Goal: Find specific page/section: Find specific page/section

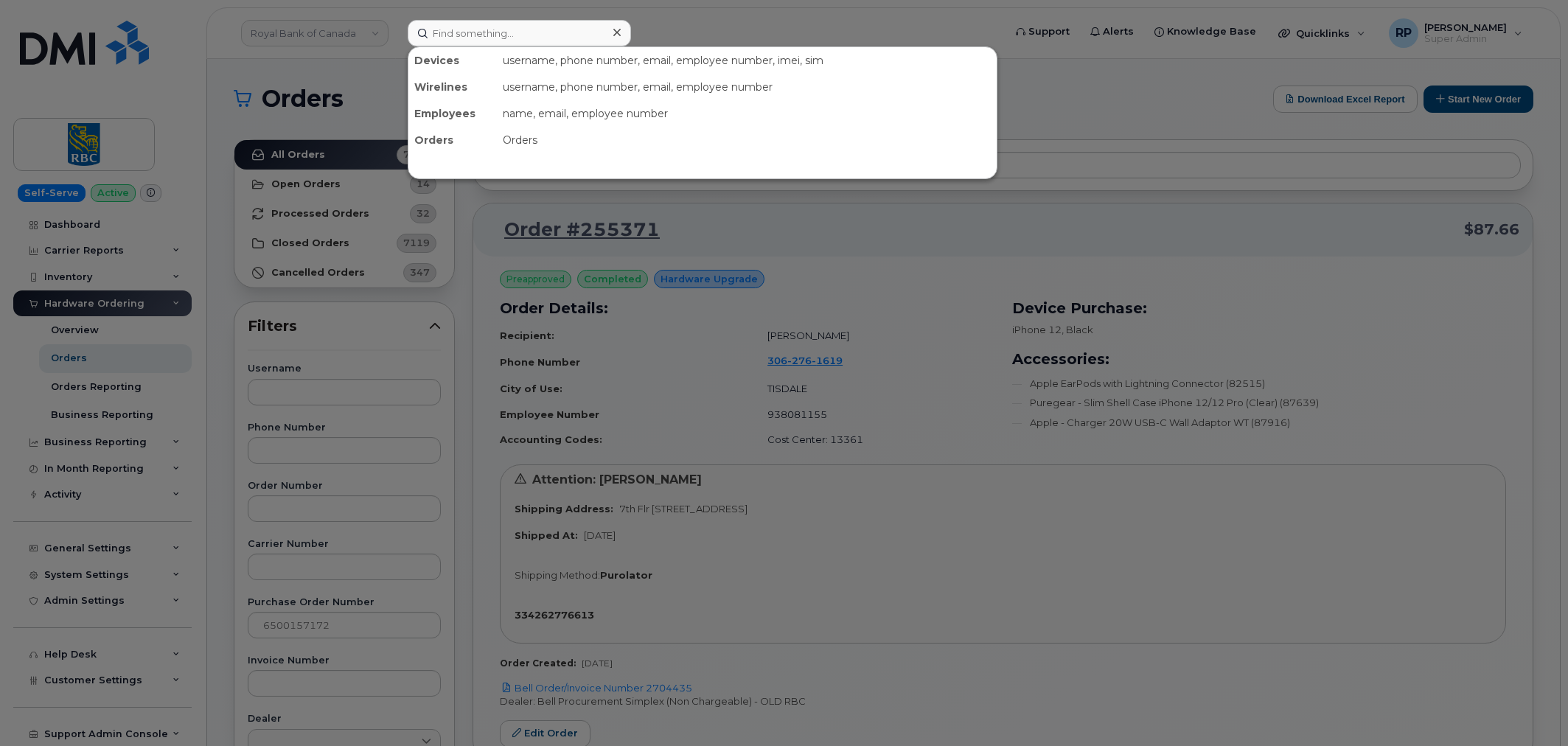
scroll to position [136, 0]
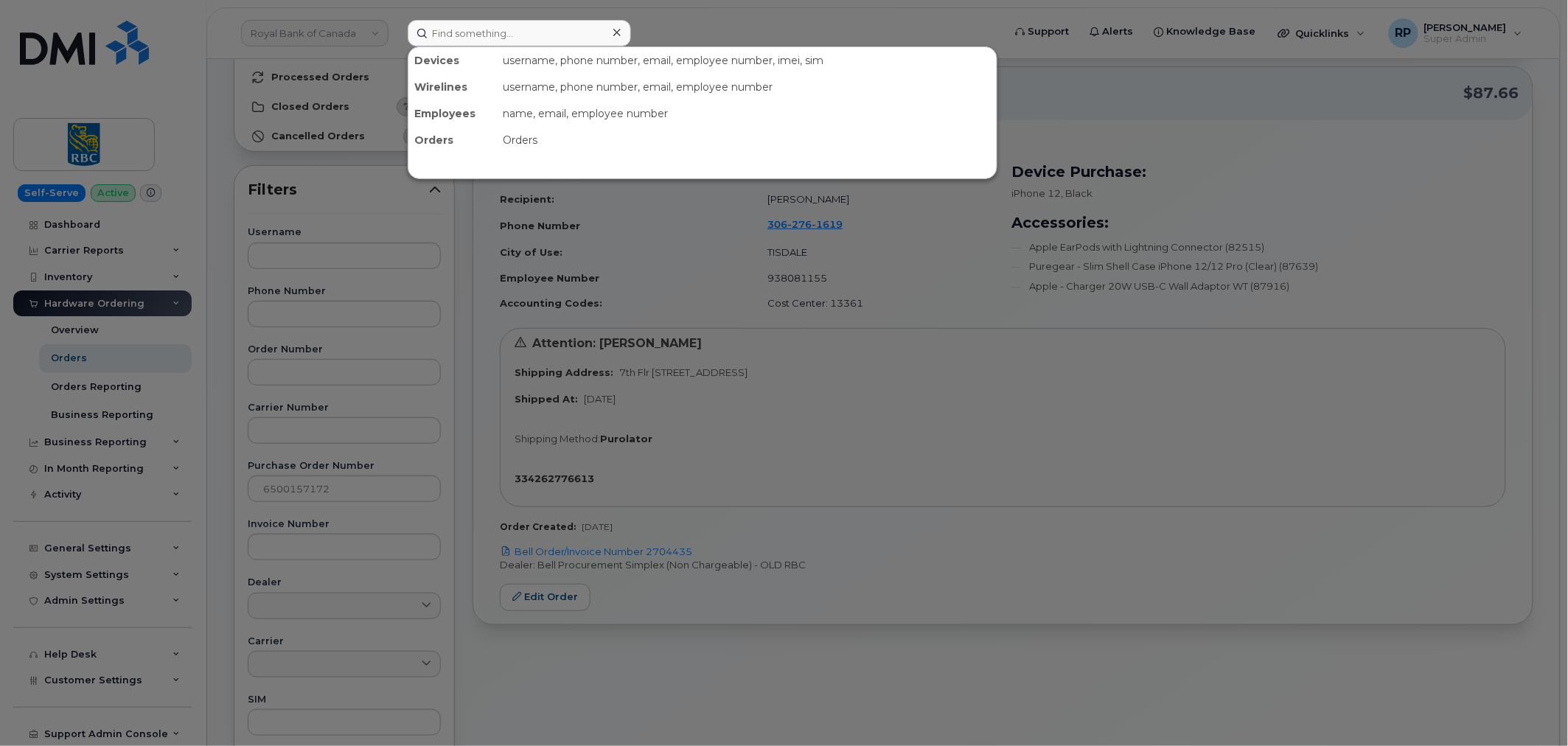
click at [463, 31] on input at bounding box center [520, 33] width 223 height 27
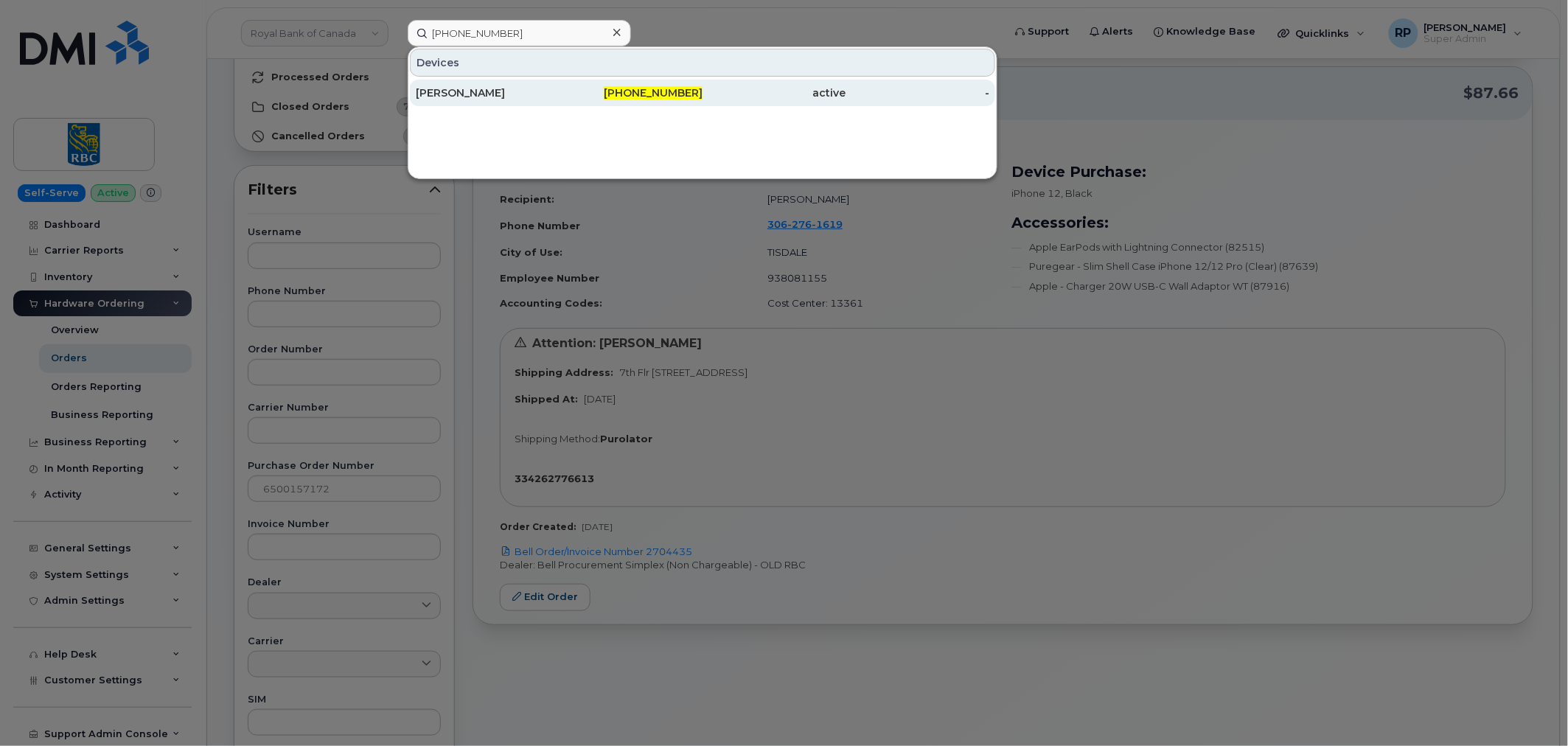
type input "732-261-2691"
click at [492, 90] on div "[PERSON_NAME]" at bounding box center [487, 93] width 144 height 14
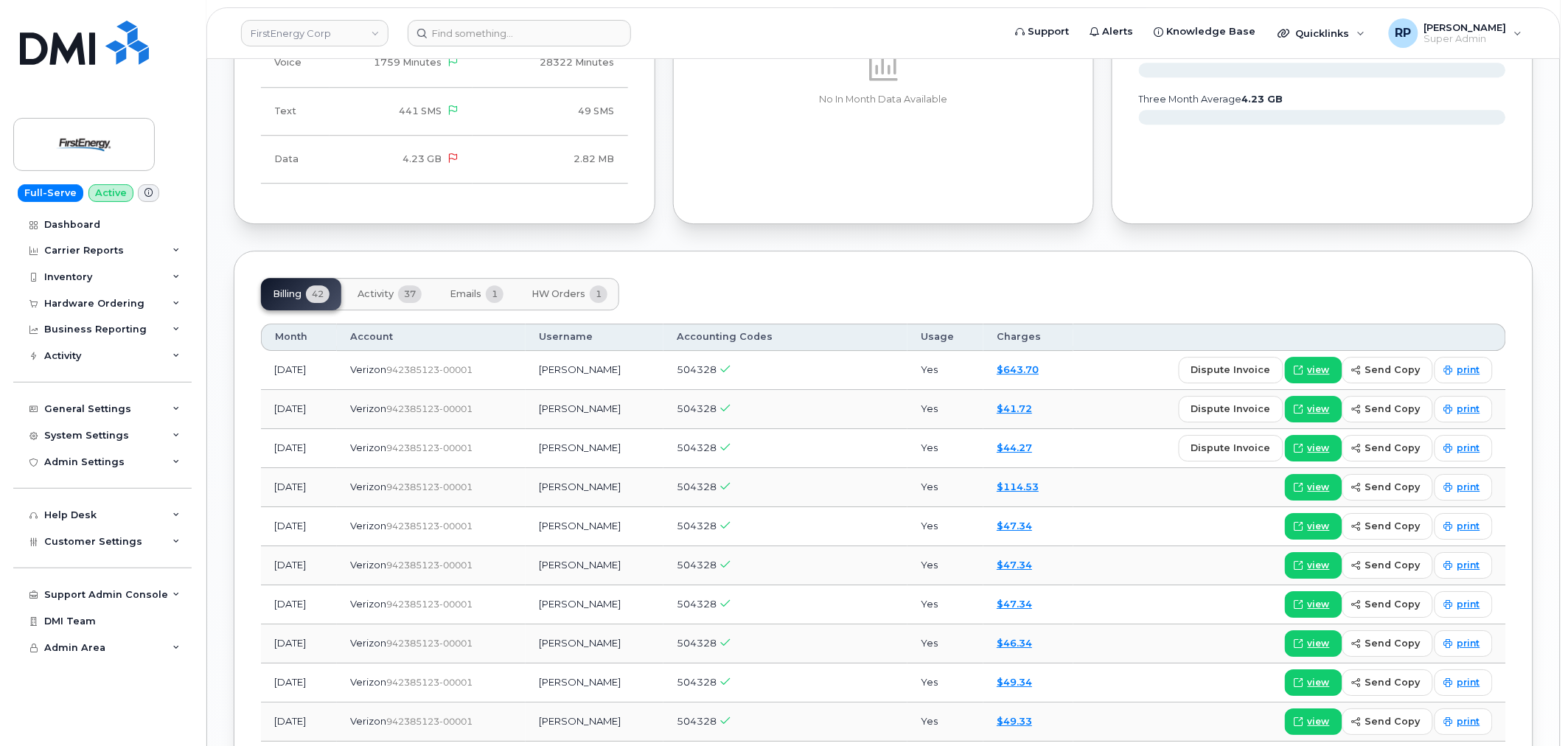
scroll to position [1502, 0]
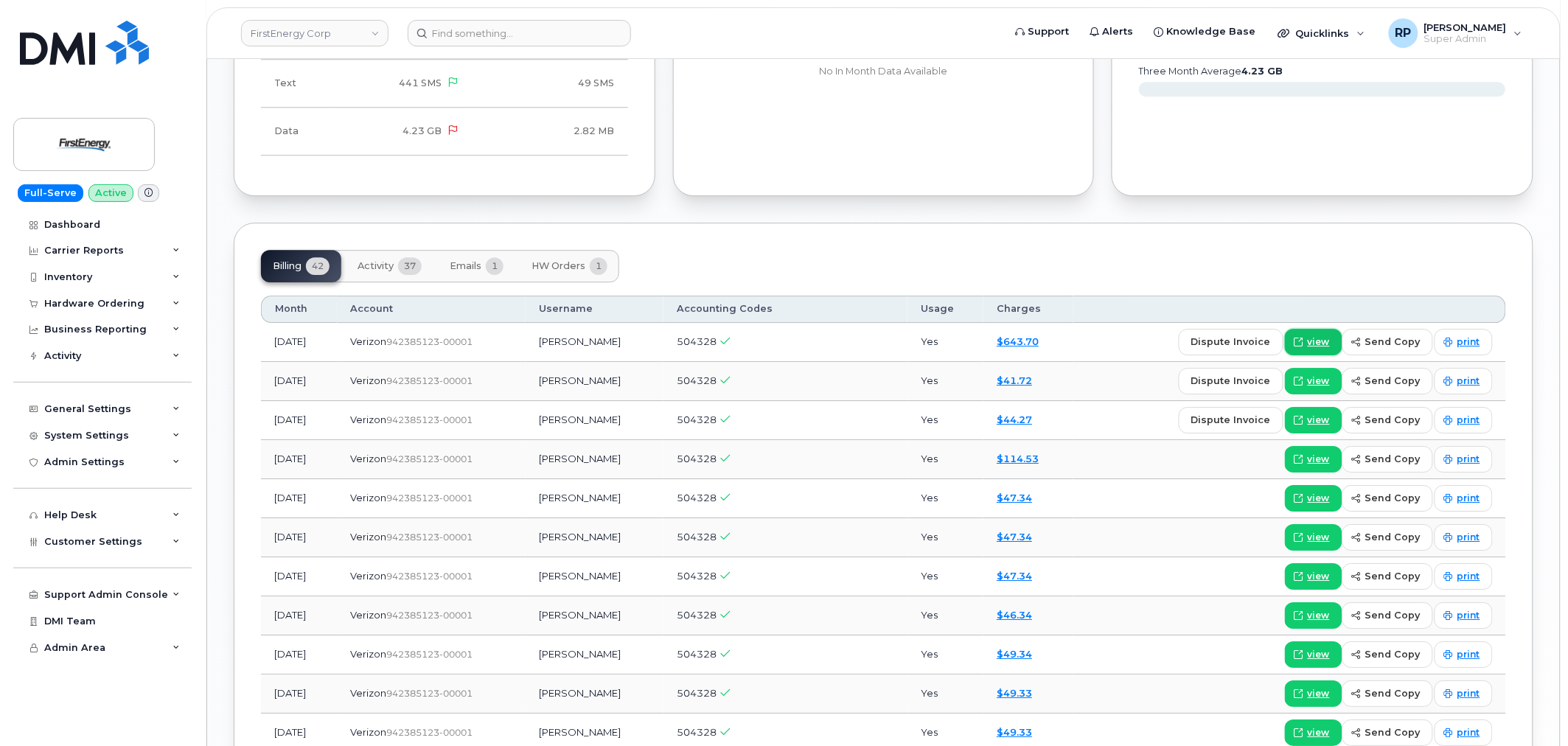
click at [1320, 337] on span "view" at bounding box center [1318, 342] width 22 height 13
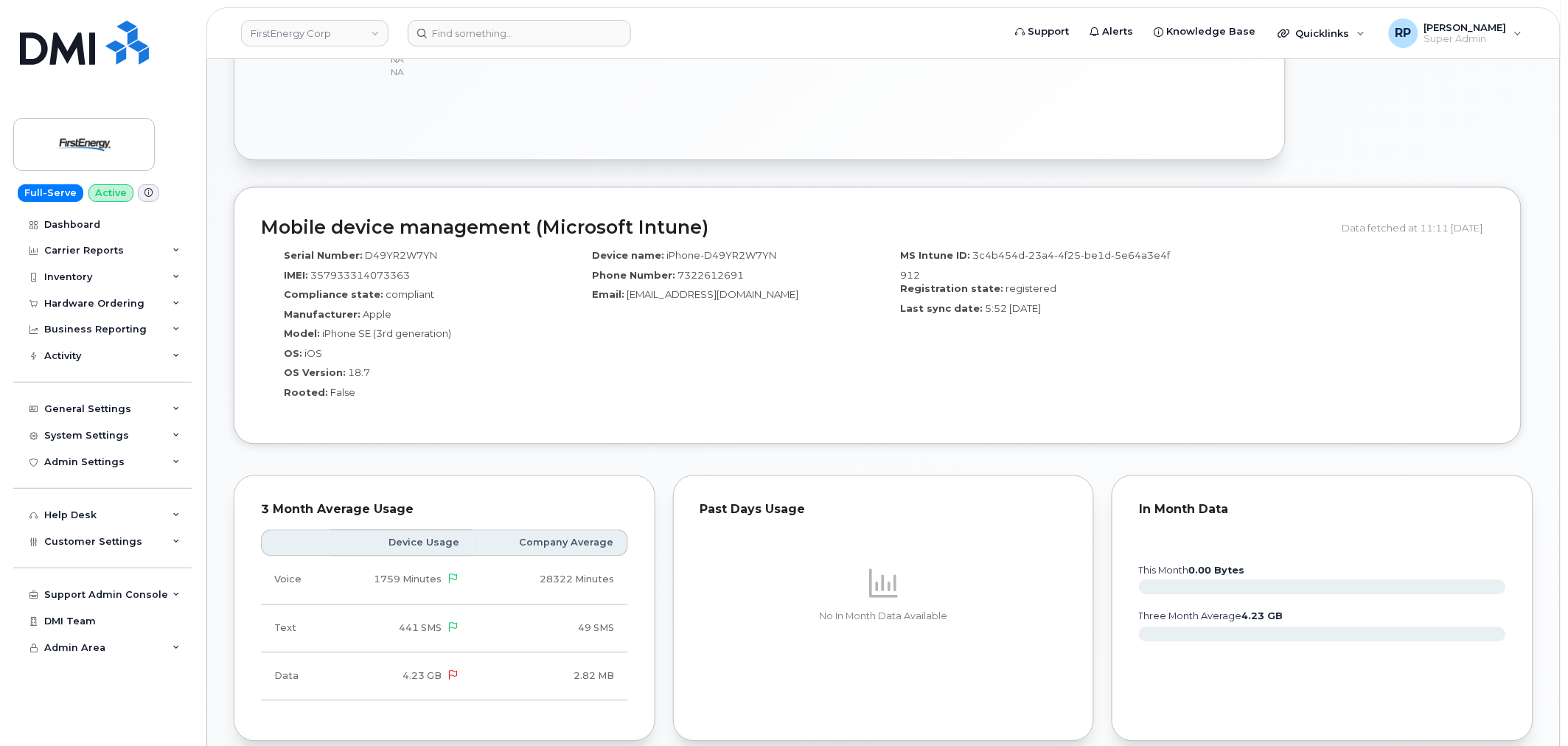
scroll to position [409, 0]
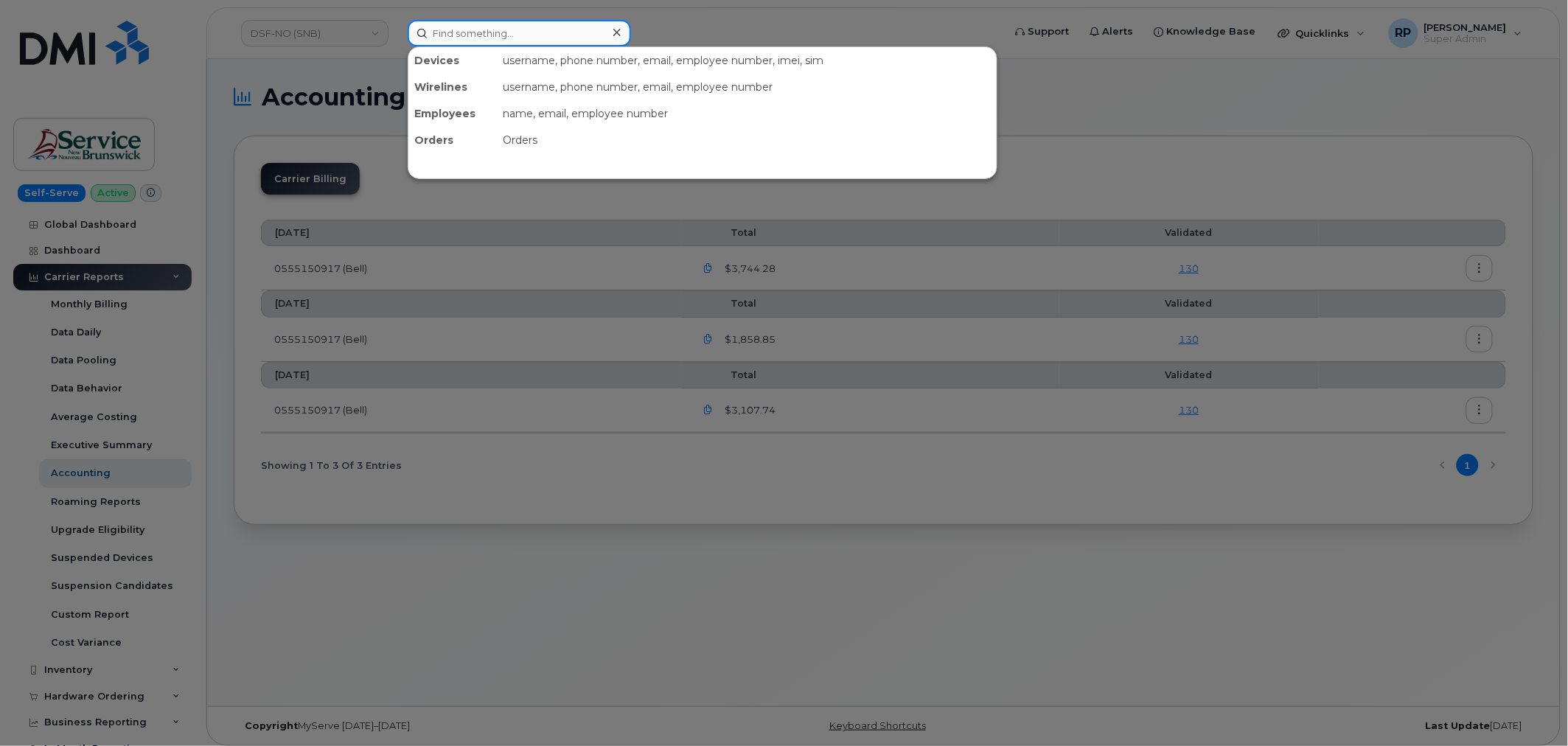
paste input "567) 417-8349"
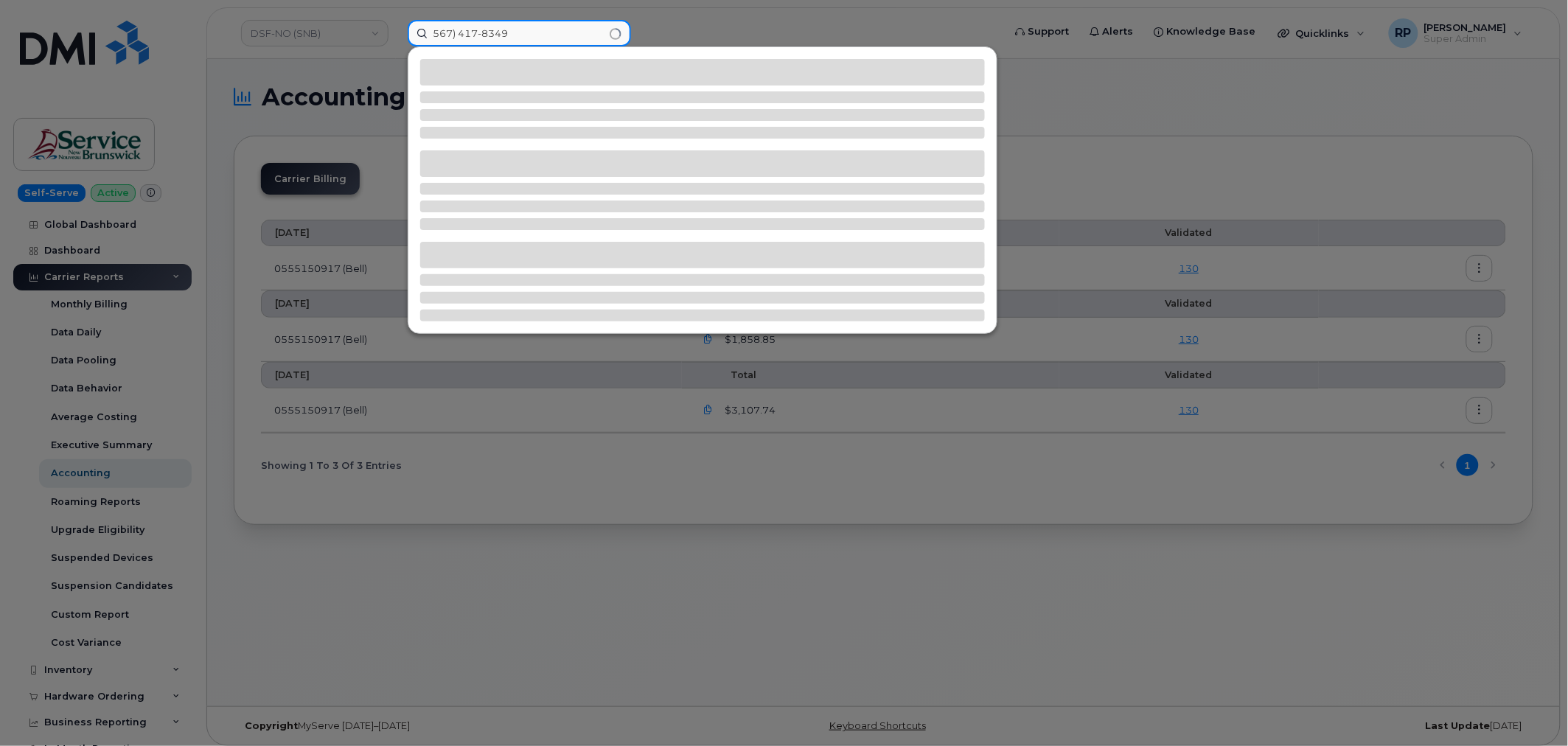
type input "567) 417-8349"
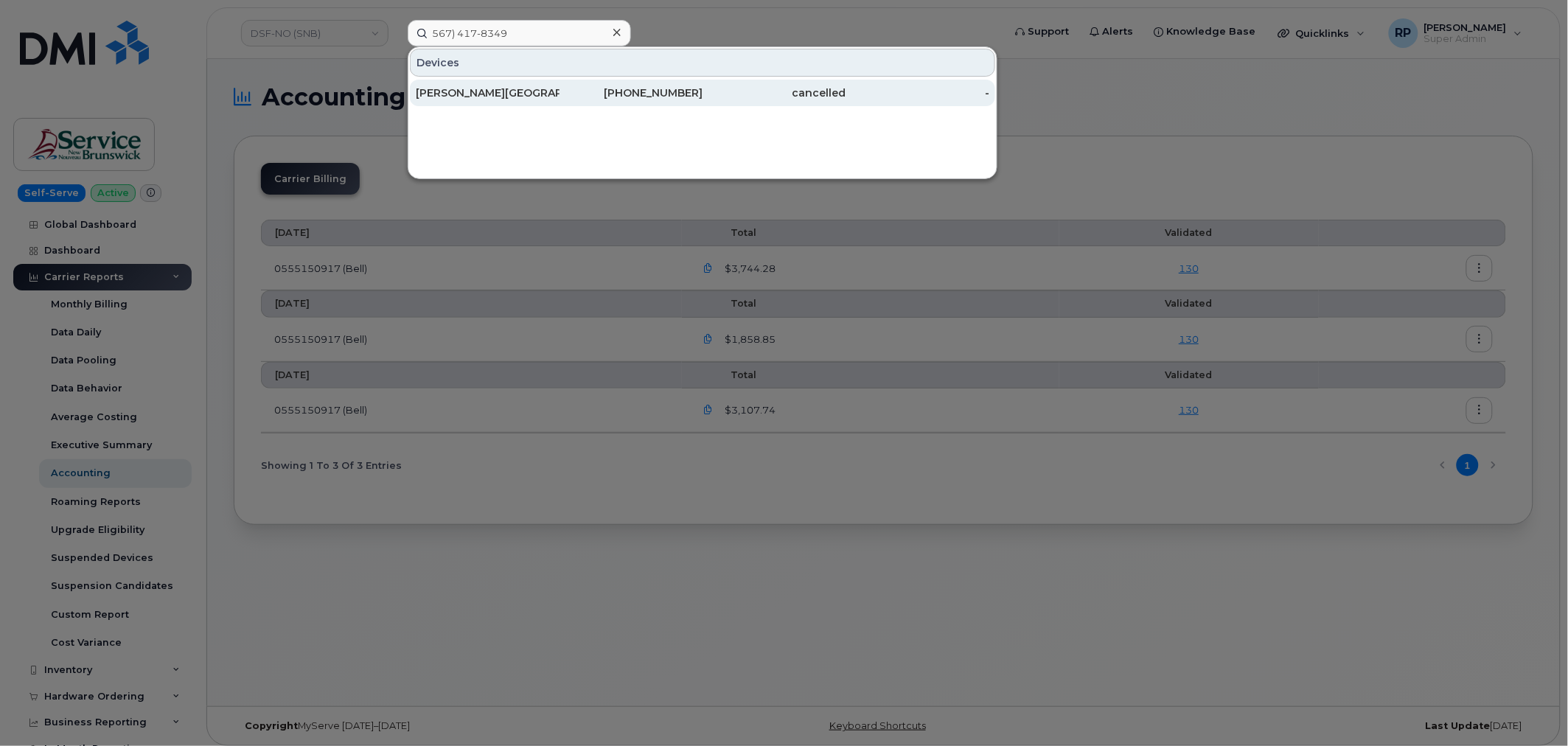
click at [500, 87] on div "[PERSON_NAME][GEOGRAPHIC_DATA]" at bounding box center [487, 93] width 144 height 14
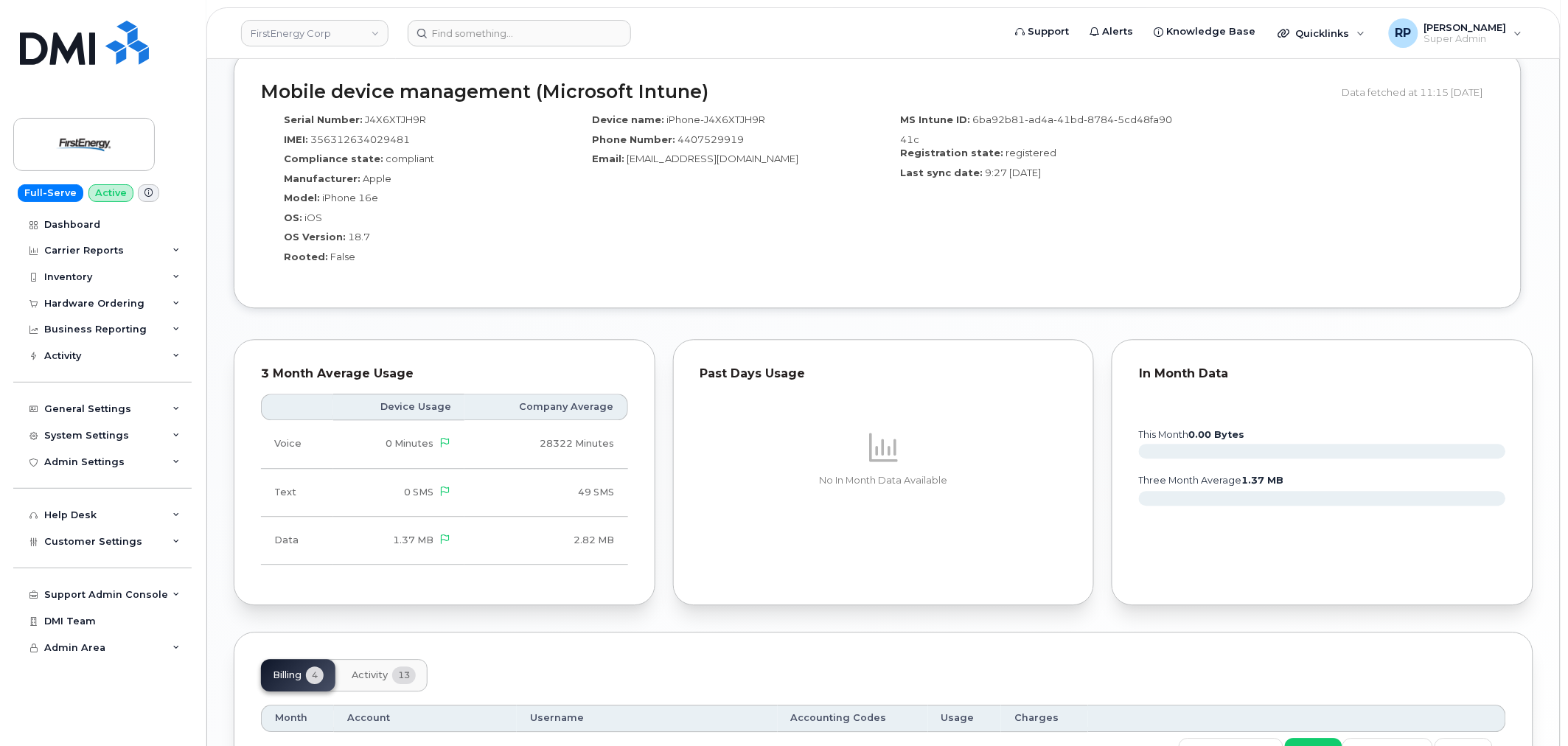
scroll to position [1351, 0]
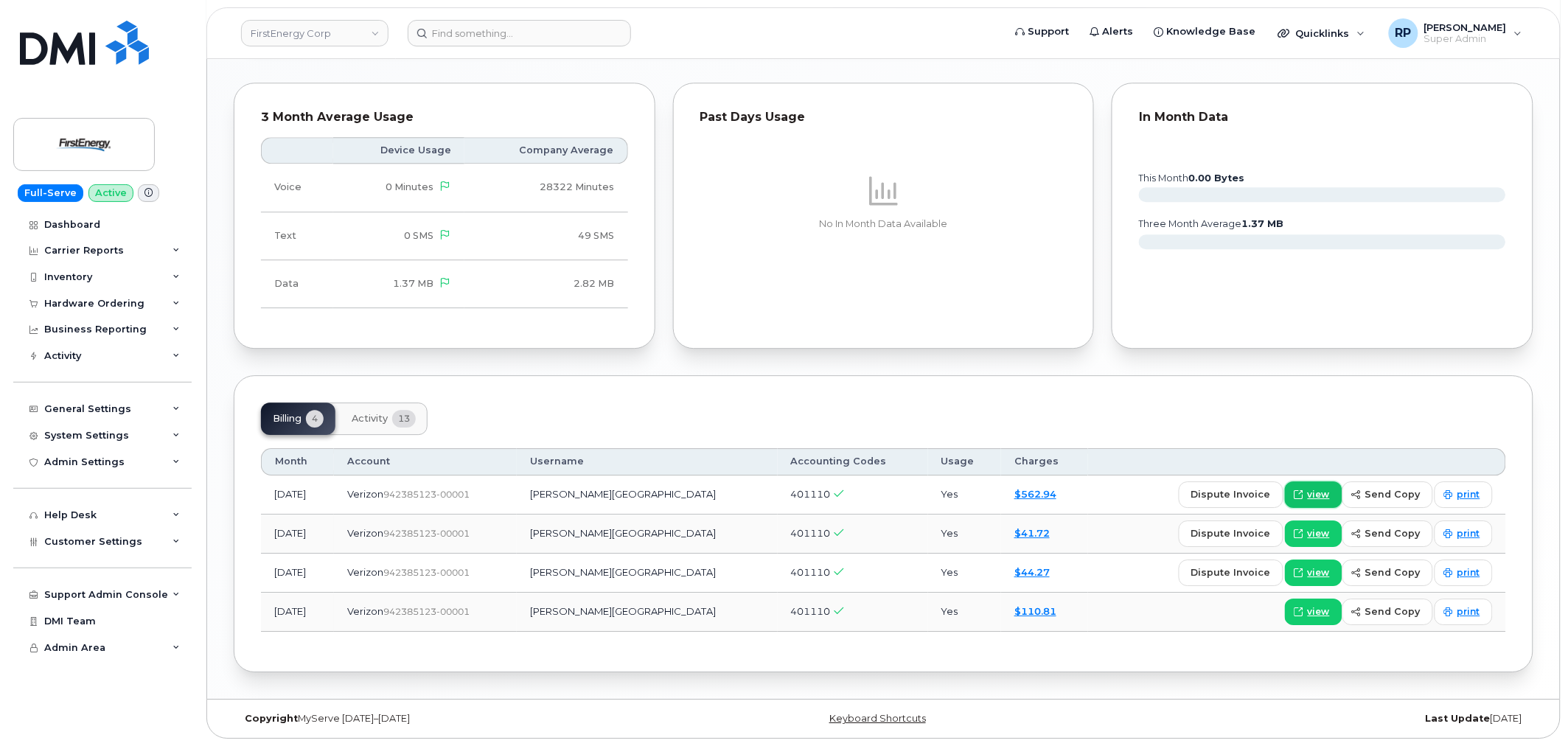
click at [1306, 489] on span at bounding box center [1299, 495] width 13 height 13
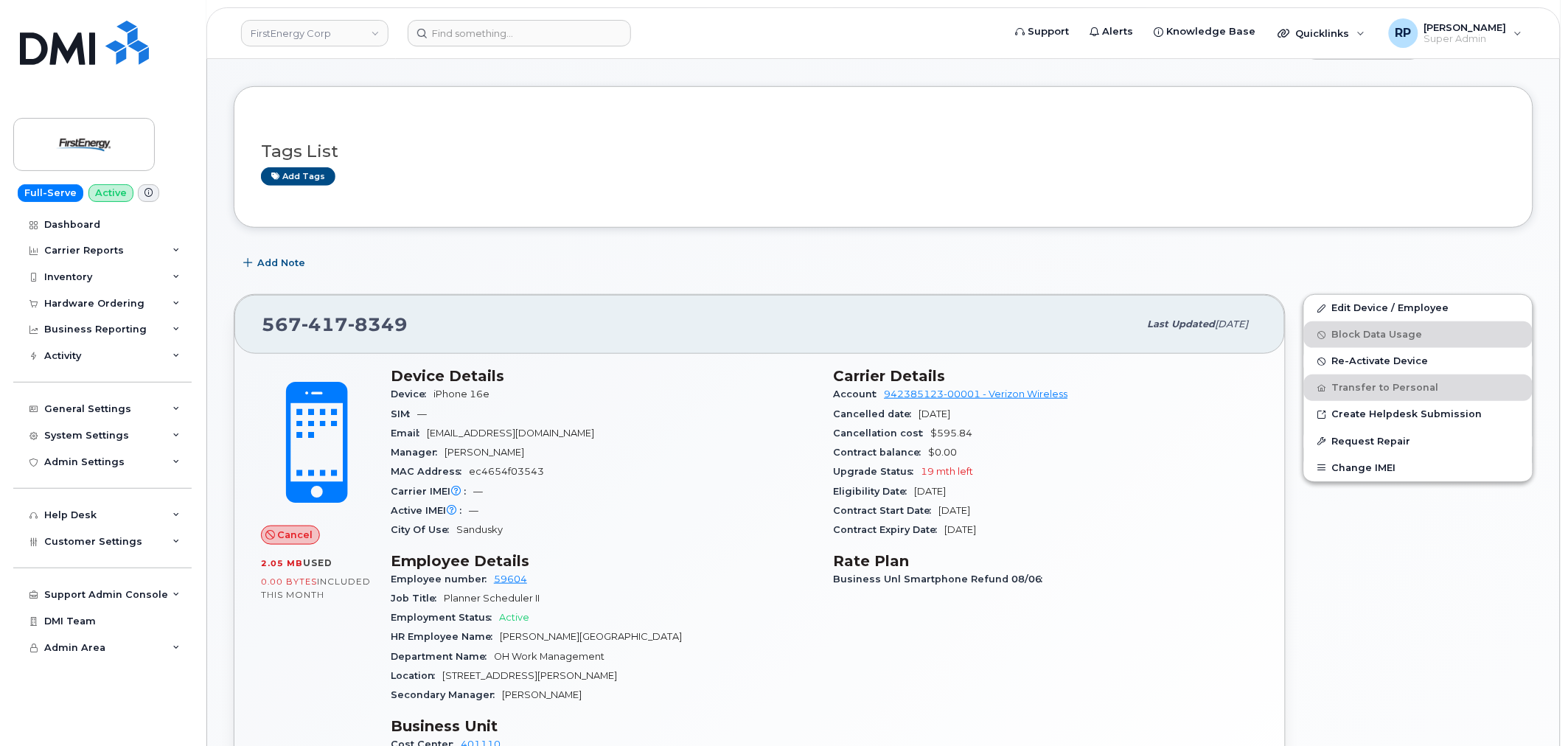
scroll to position [394, 0]
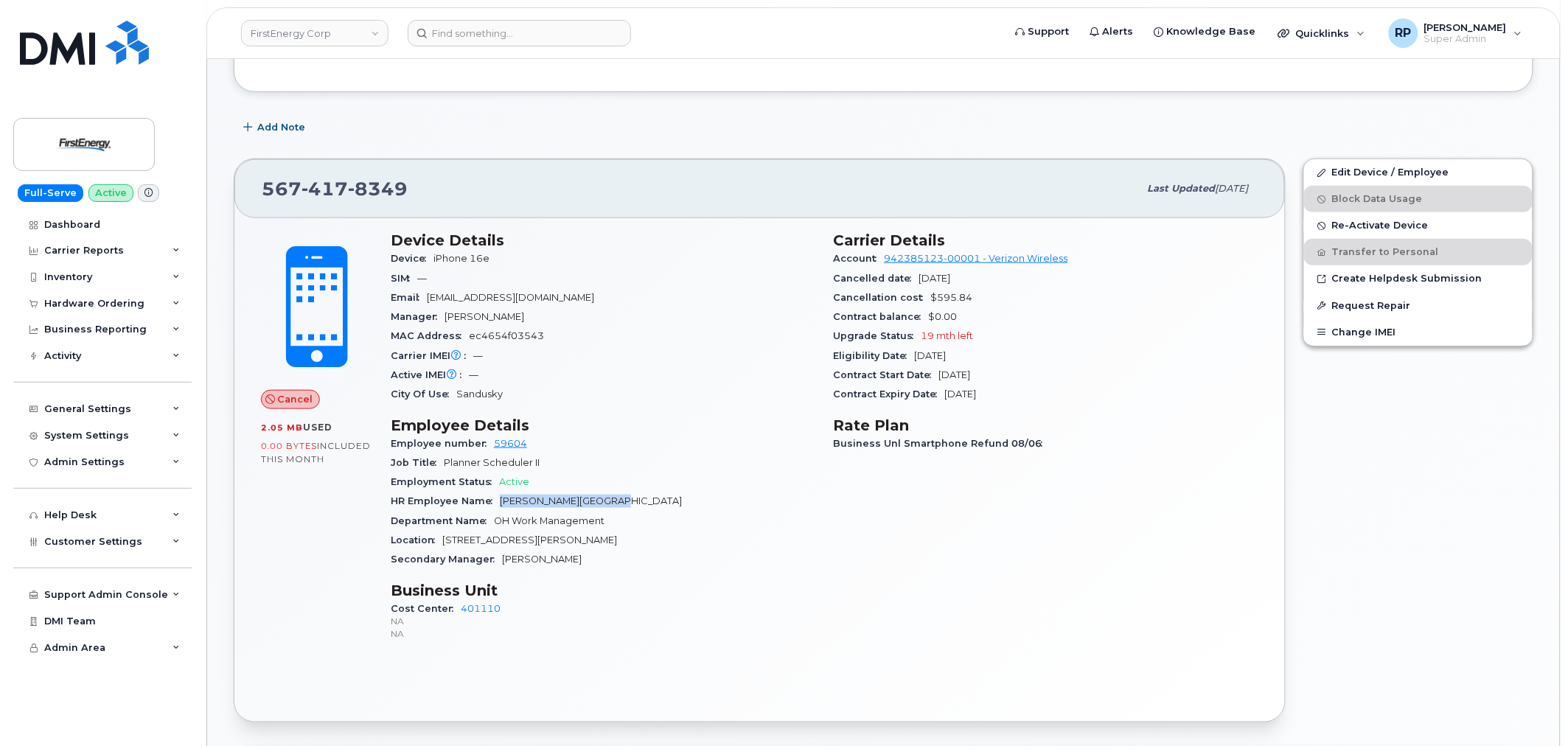
drag, startPoint x: 620, startPoint y: 502, endPoint x: 498, endPoint y: 494, distance: 122.3
click at [499, 495] on div "HR Employee Name Christopher W Dunigan" at bounding box center [604, 502] width 425 height 19
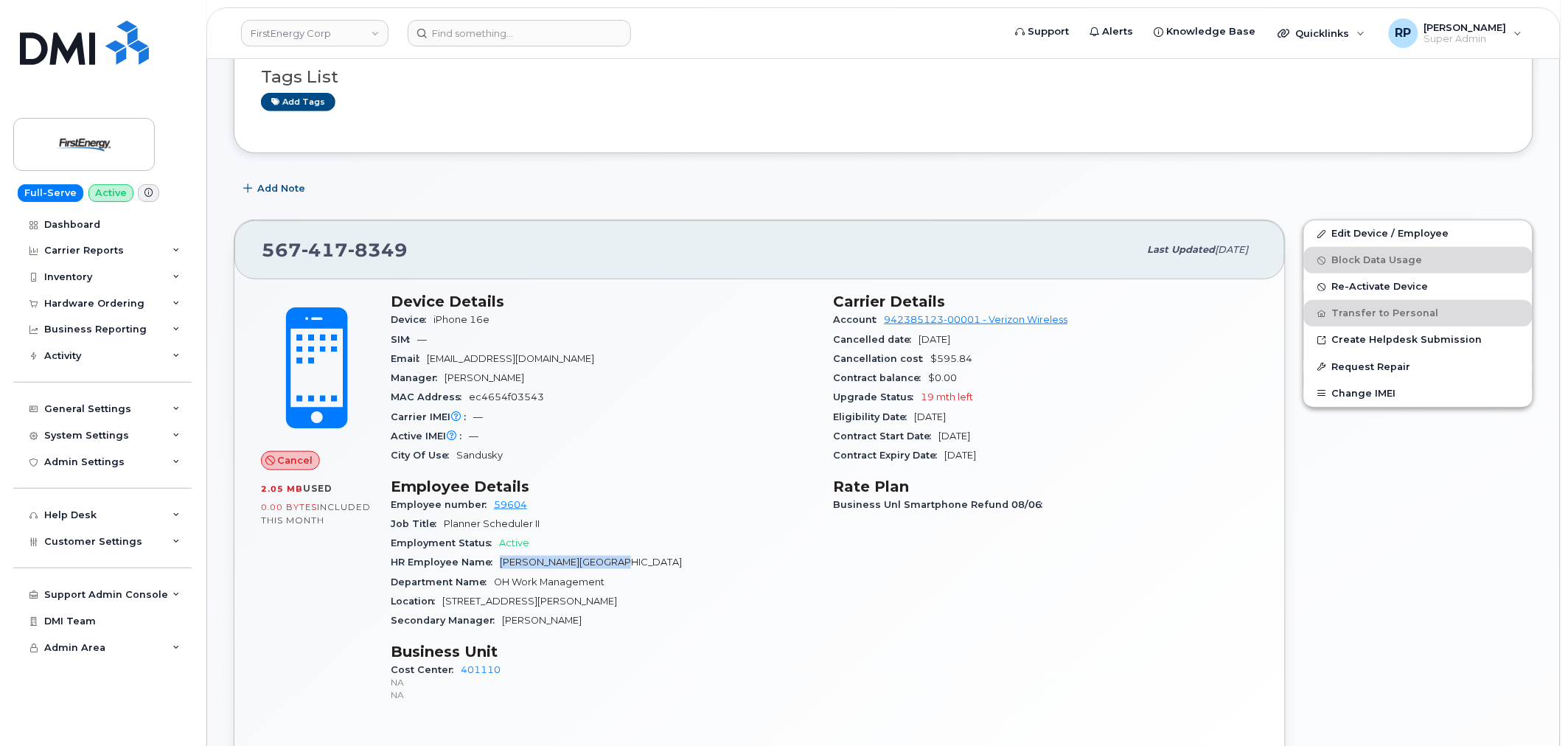
scroll to position [409, 0]
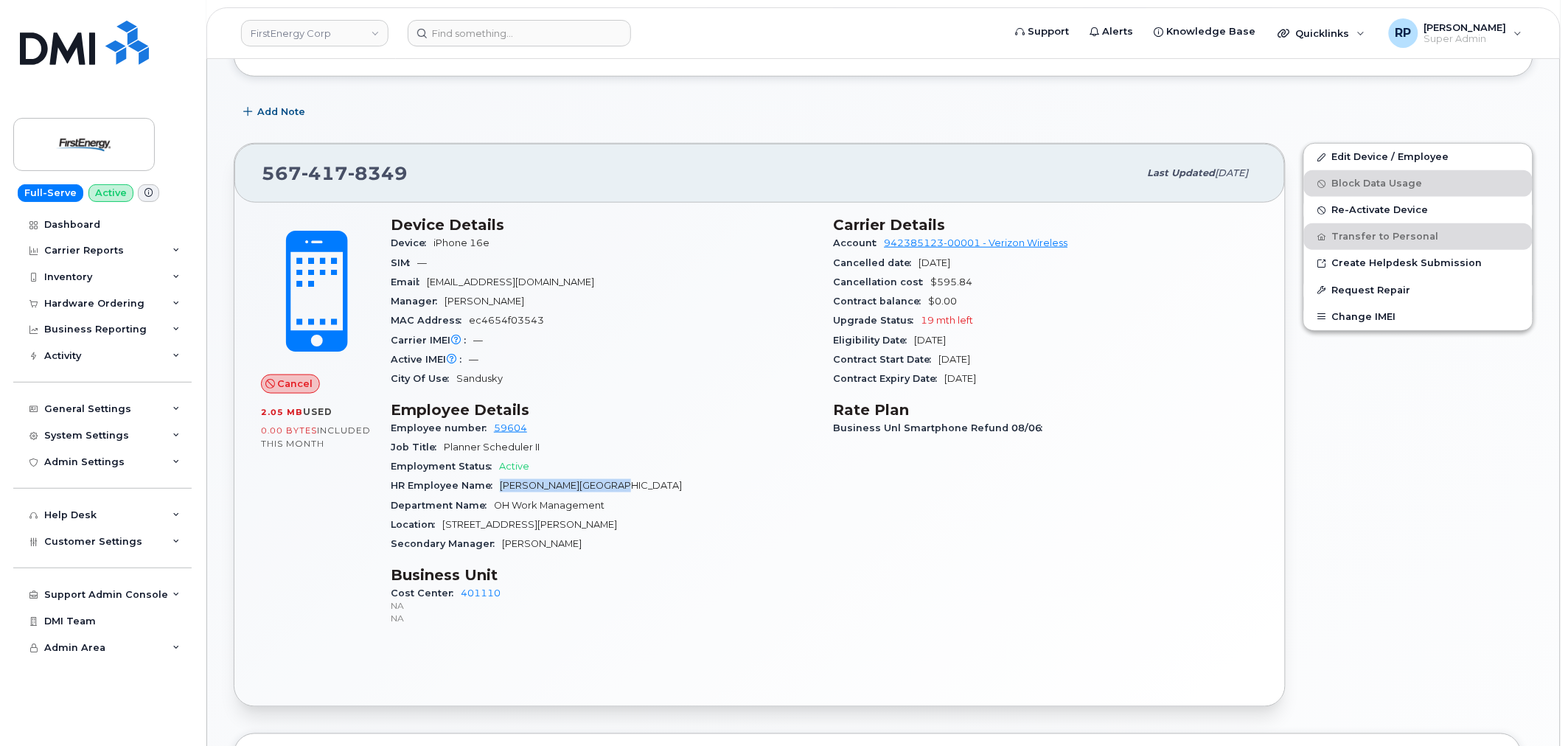
copy span "[PERSON_NAME][GEOGRAPHIC_DATA]"
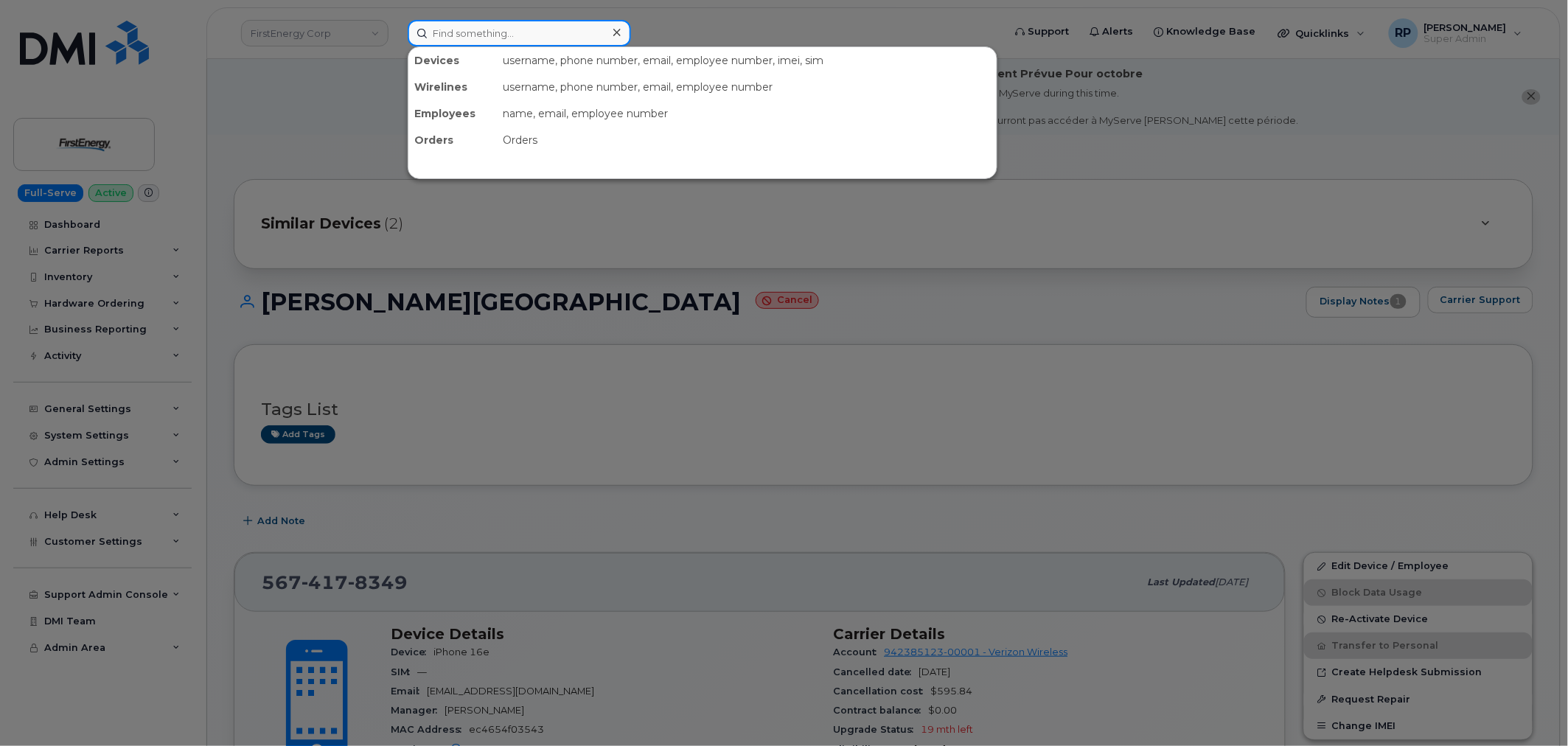
paste input "[PERSON_NAME][GEOGRAPHIC_DATA]"
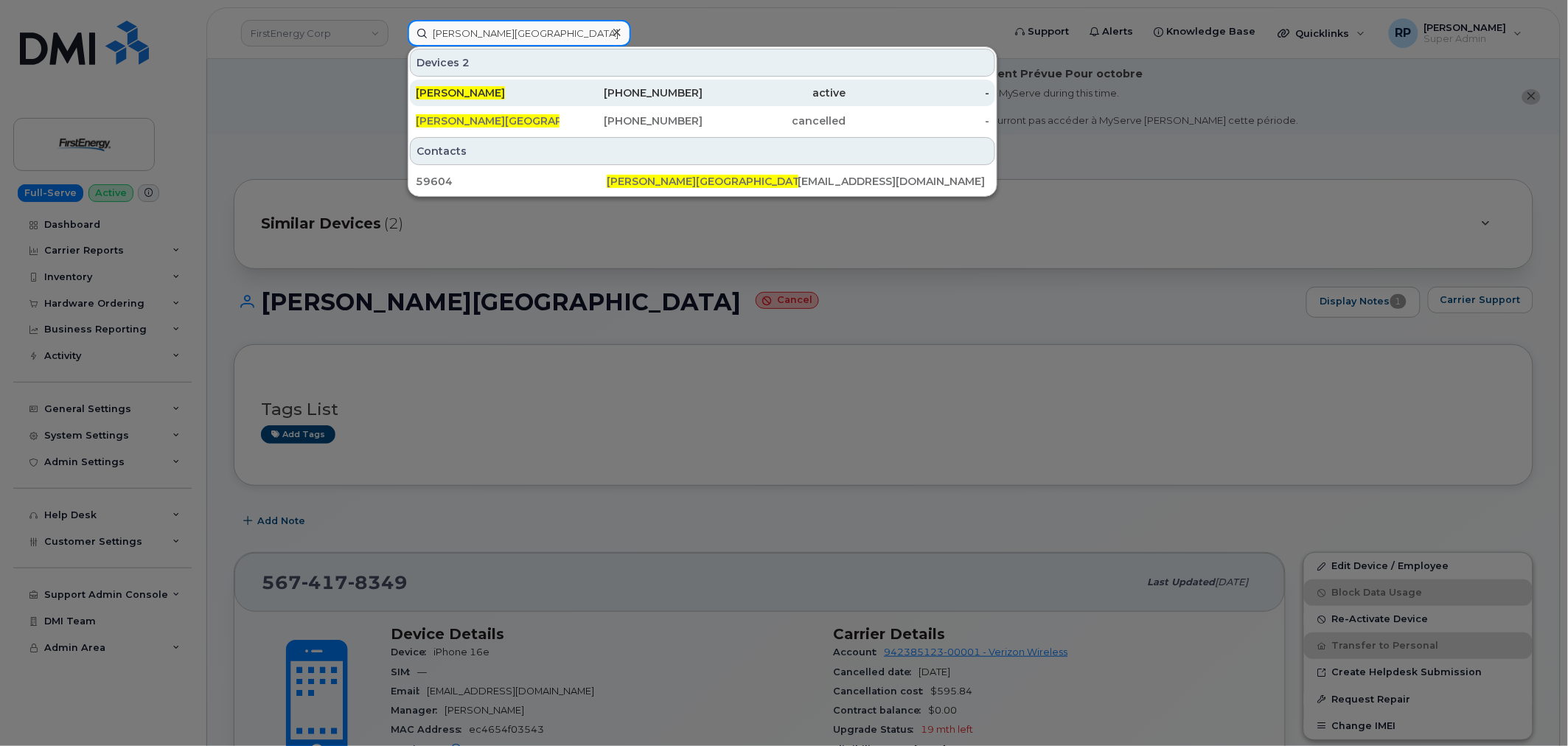
type input "[PERSON_NAME][GEOGRAPHIC_DATA]"
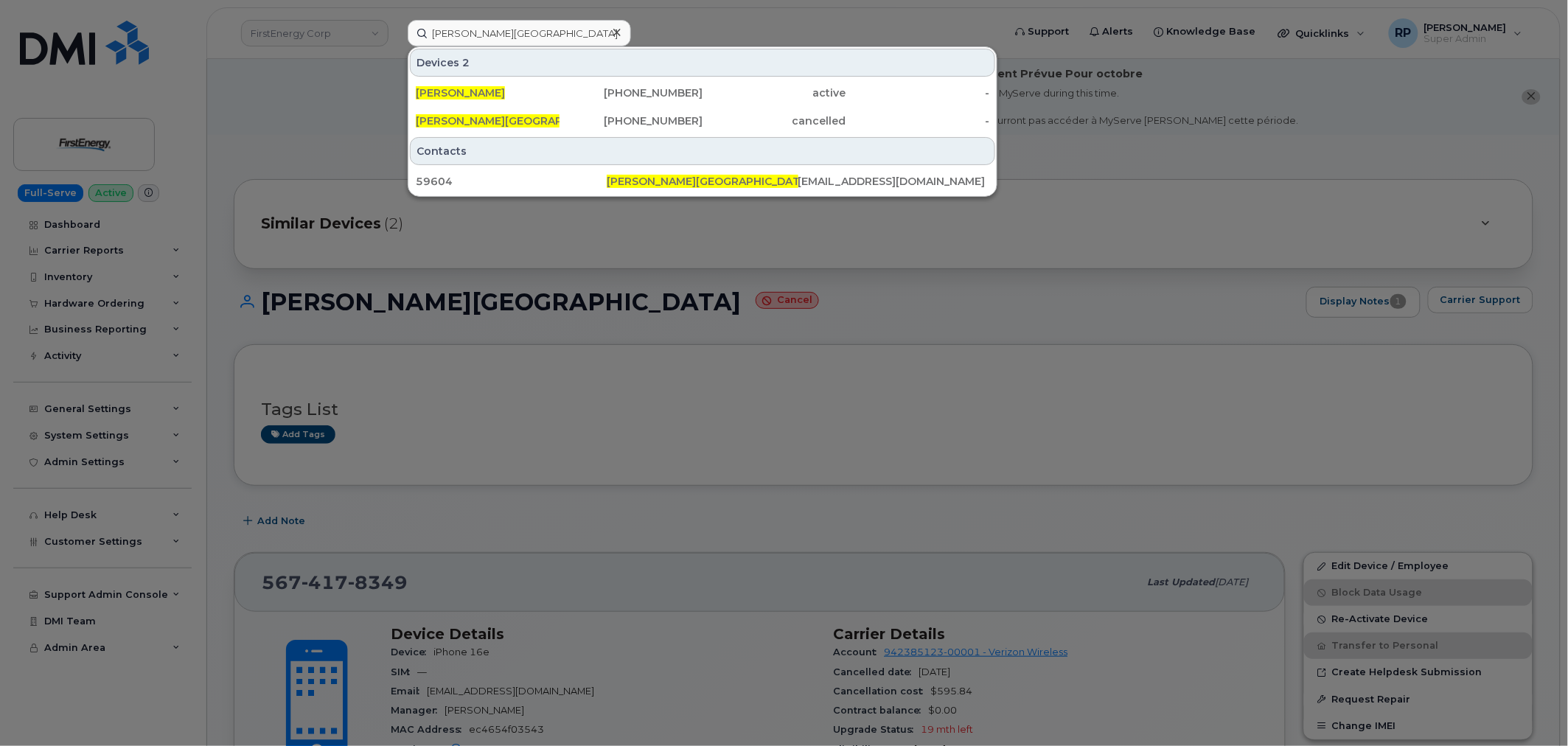
click at [337, 143] on div at bounding box center [784, 373] width 1568 height 746
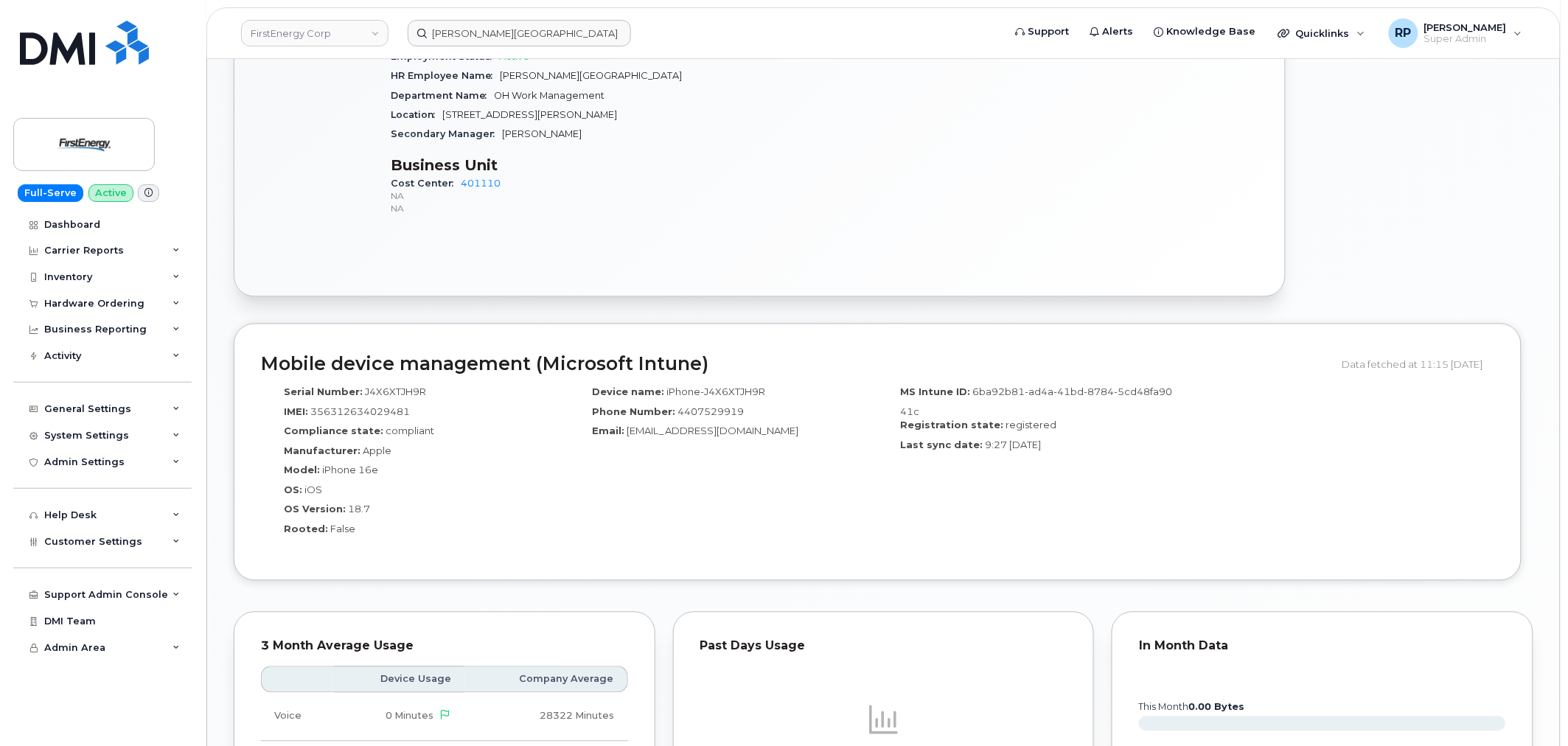
scroll to position [1351, 0]
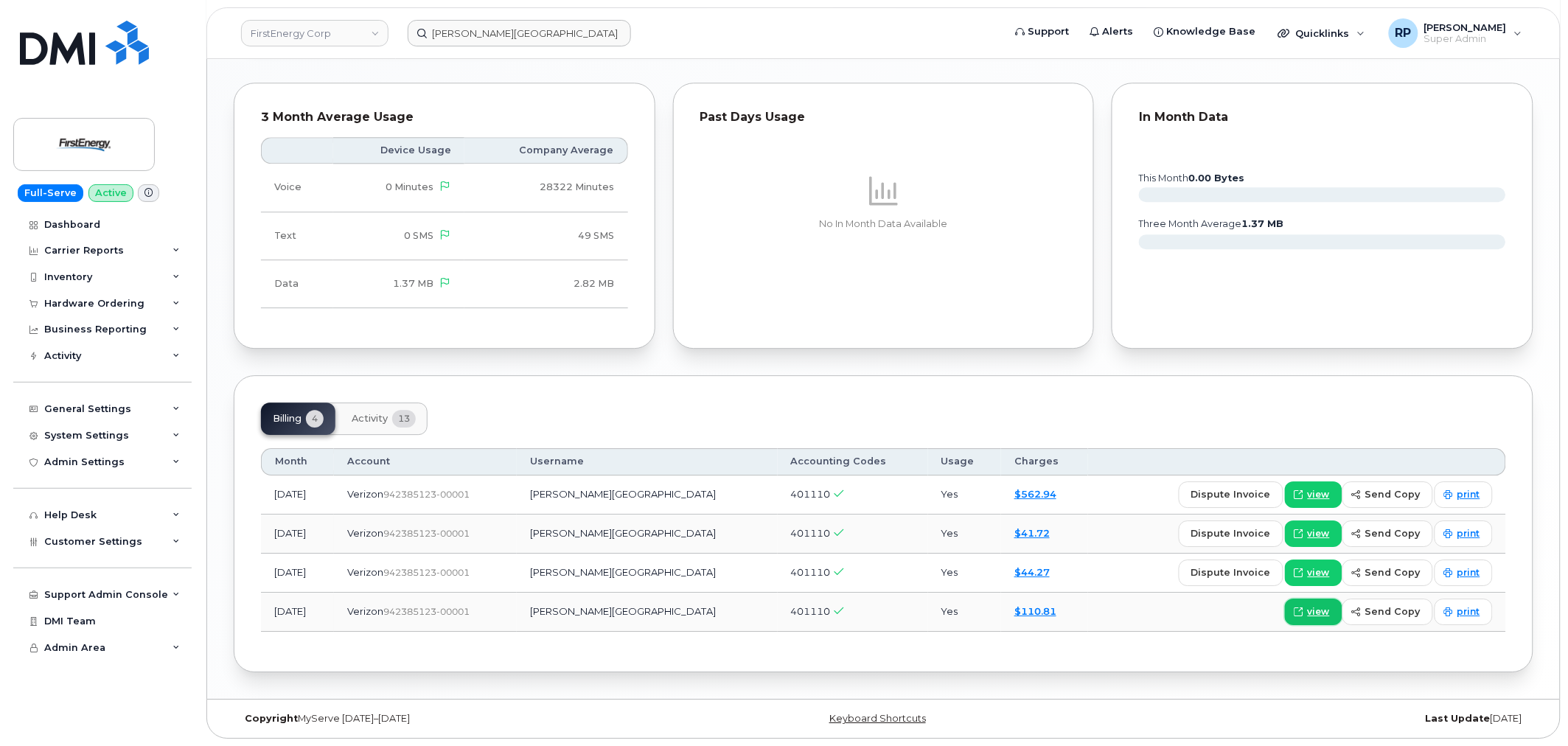
click at [1330, 613] on span "view" at bounding box center [1318, 612] width 22 height 13
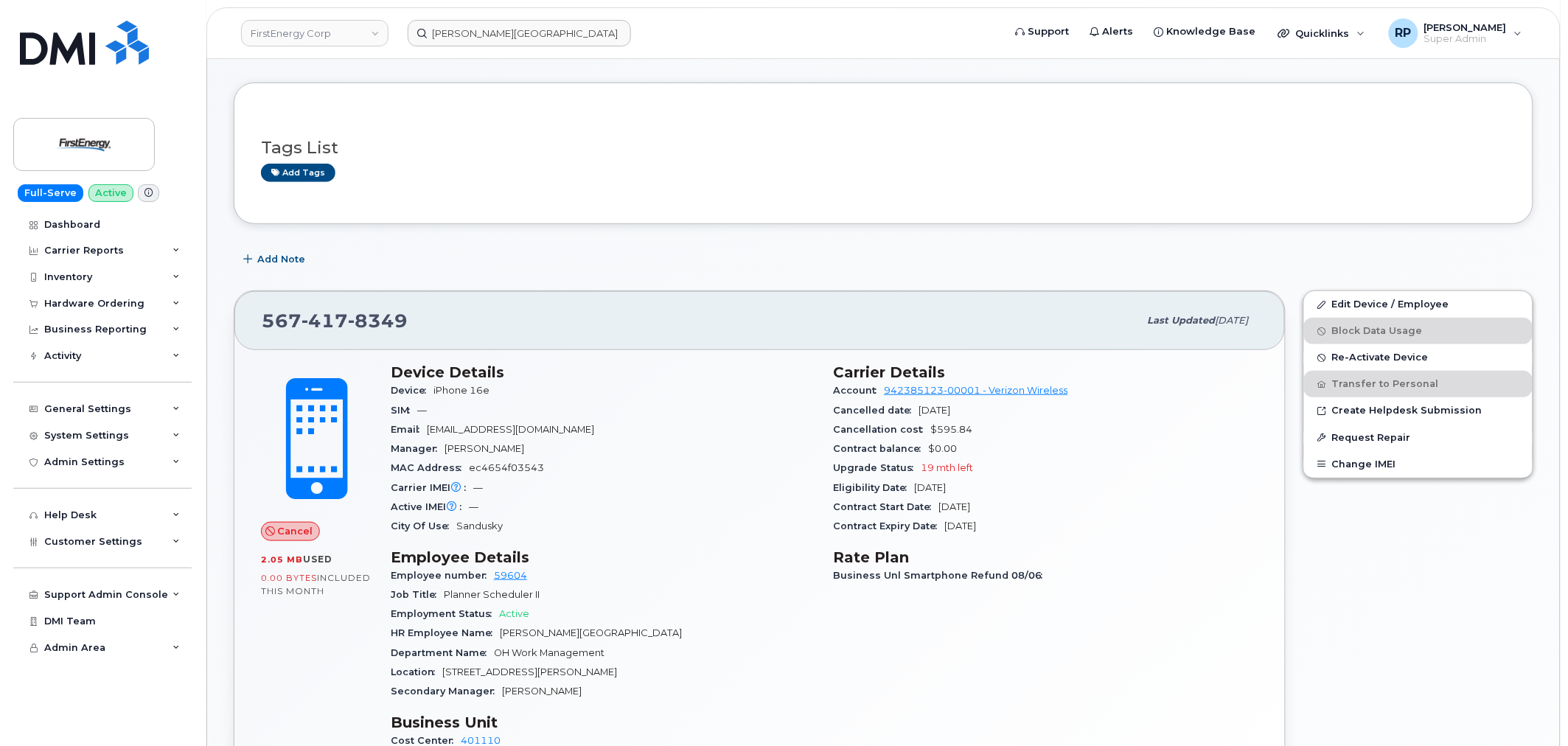
scroll to position [259, 0]
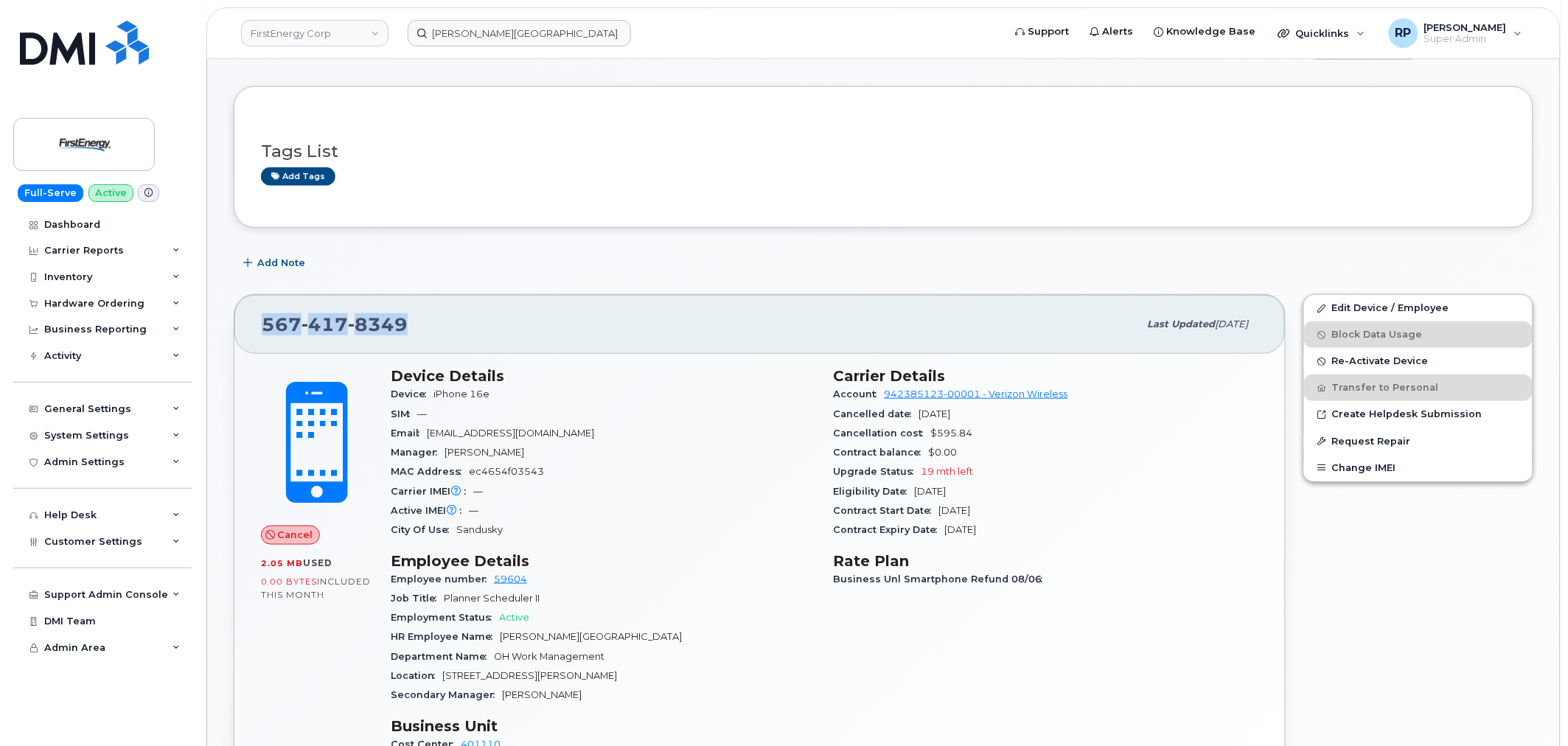
drag, startPoint x: 424, startPoint y: 341, endPoint x: 275, endPoint y: 327, distance: 149.7
click at [261, 335] on div "567 417 8349 Last updated Aug 12, 2025" at bounding box center [760, 324] width 1051 height 59
copy span "567 417 8349"
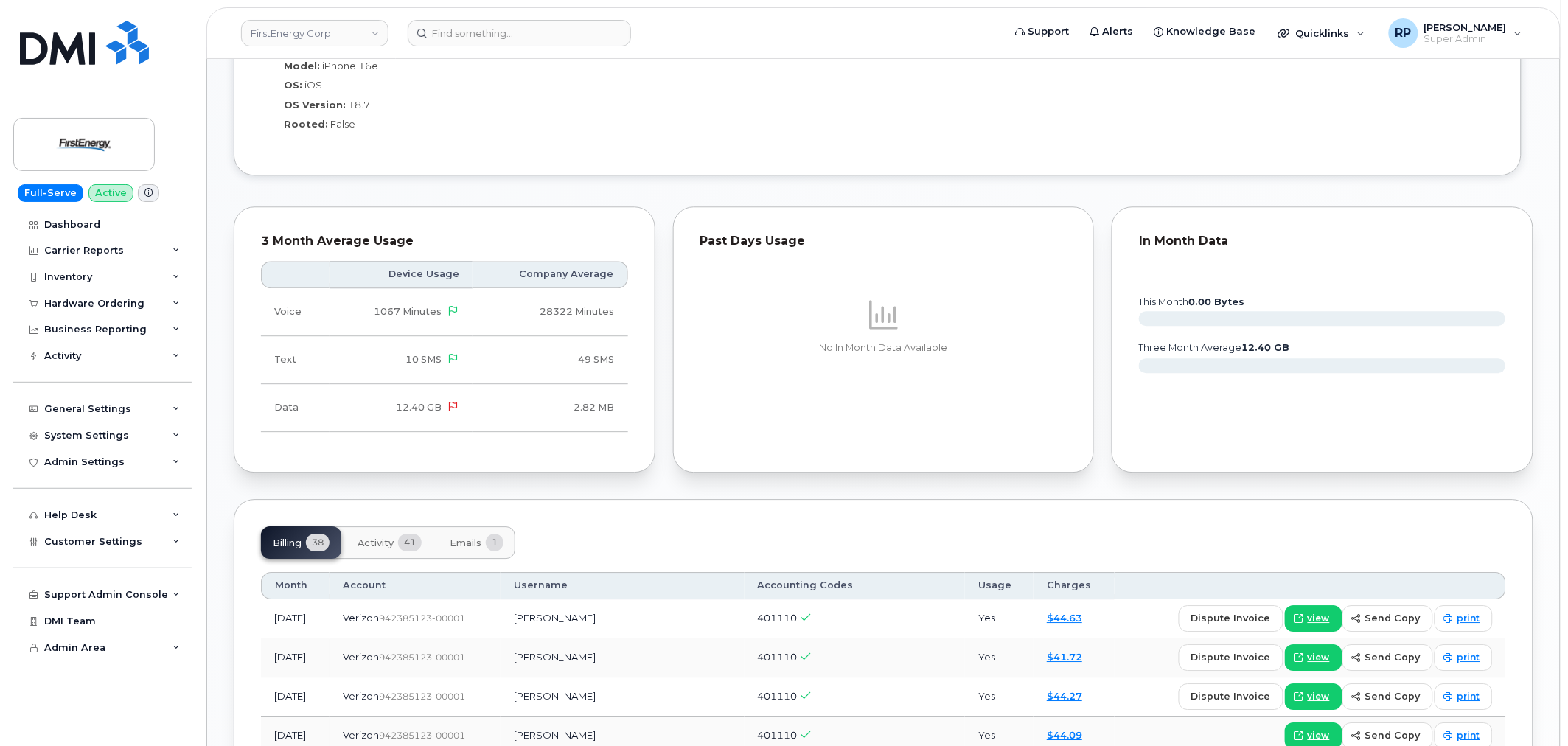
scroll to position [1229, 0]
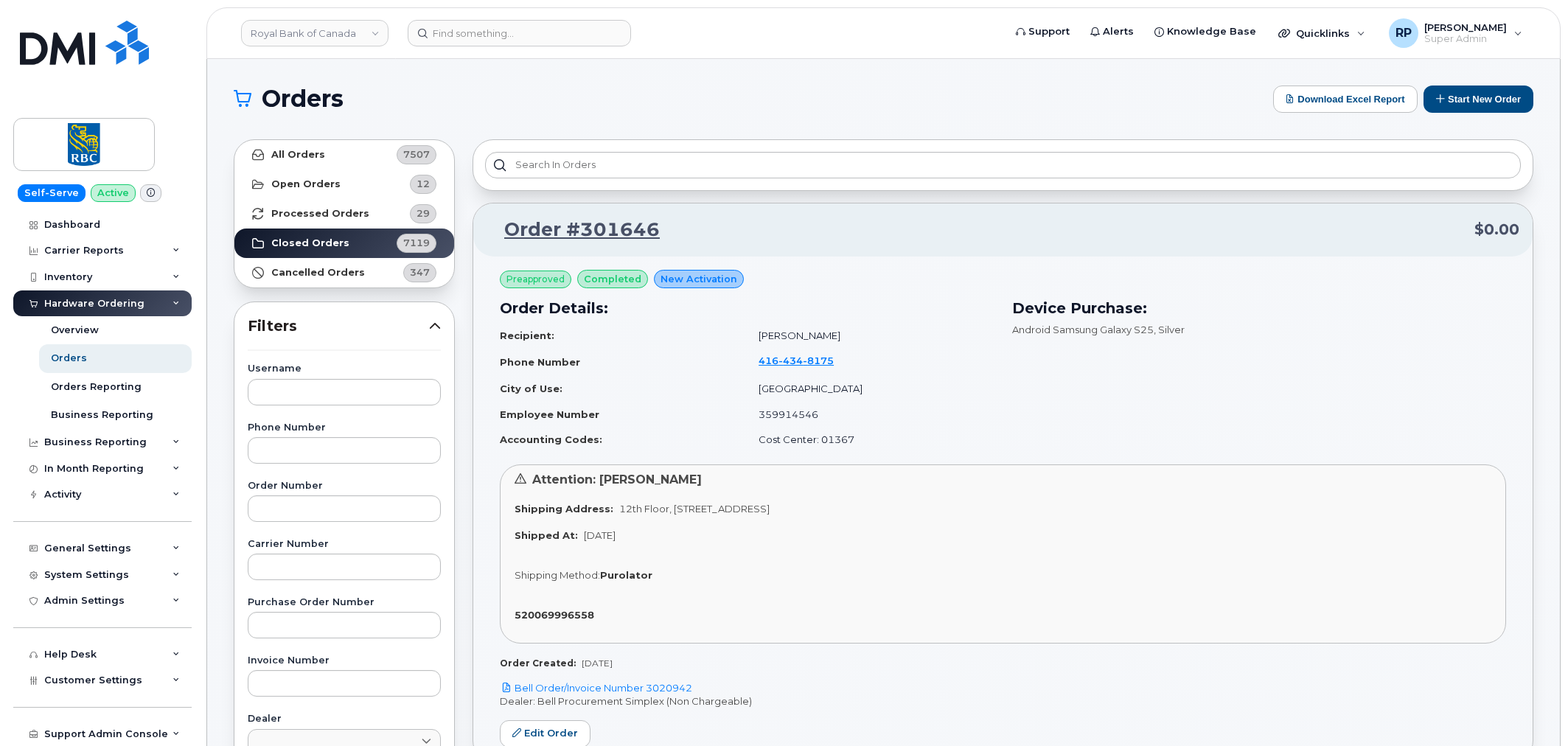
scroll to position [18657, 0]
